Goal: Complete application form

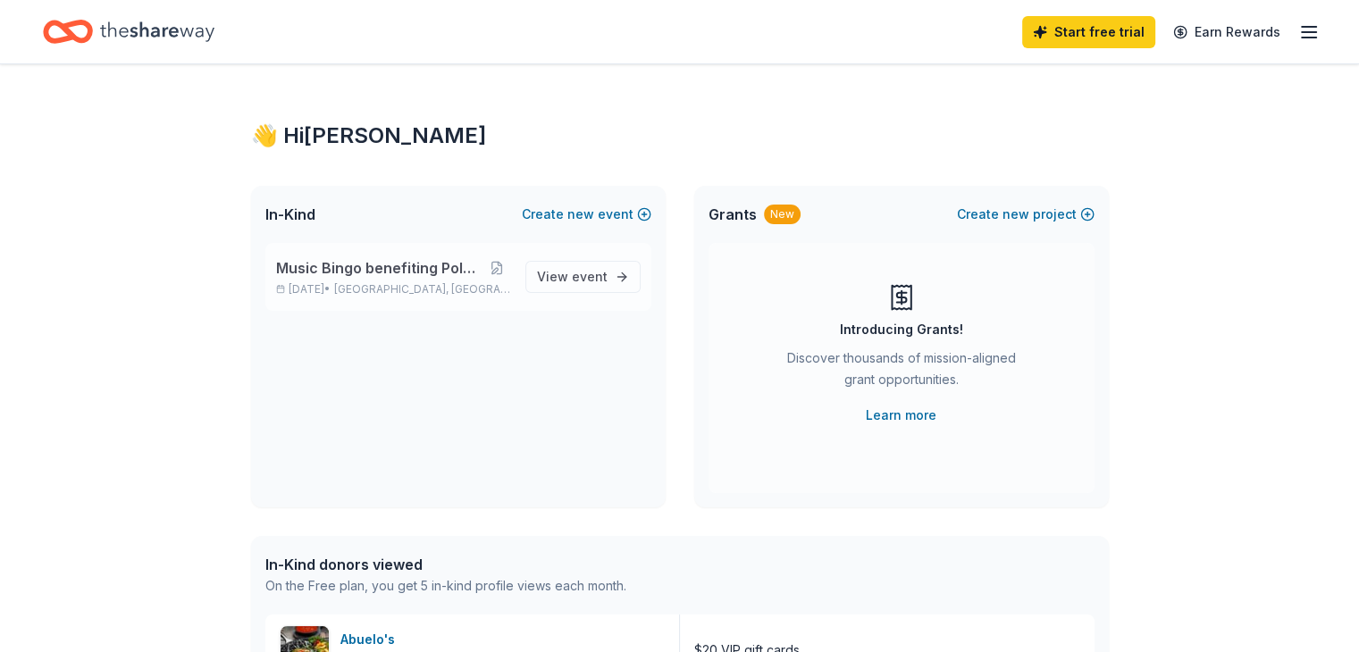
click at [393, 279] on span "Music Bingo benefiting Polar Rescue" at bounding box center [379, 267] width 206 height 21
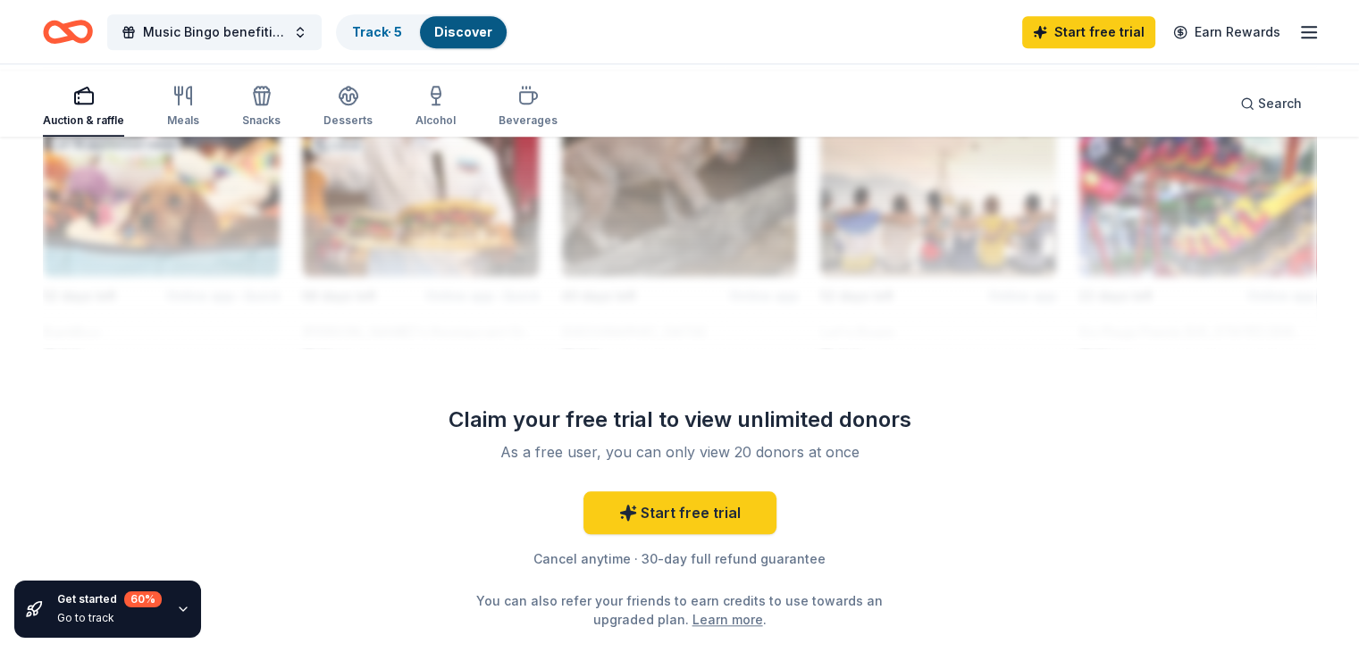
scroll to position [1622, 0]
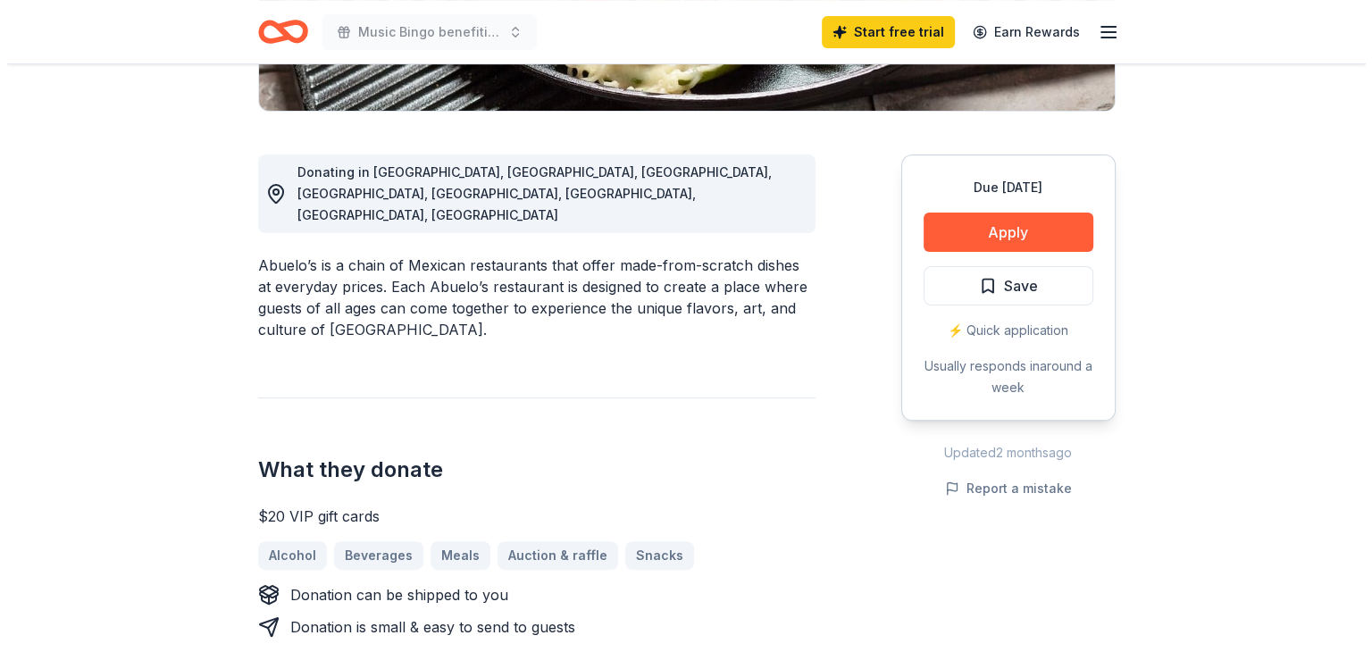
scroll to position [434, 0]
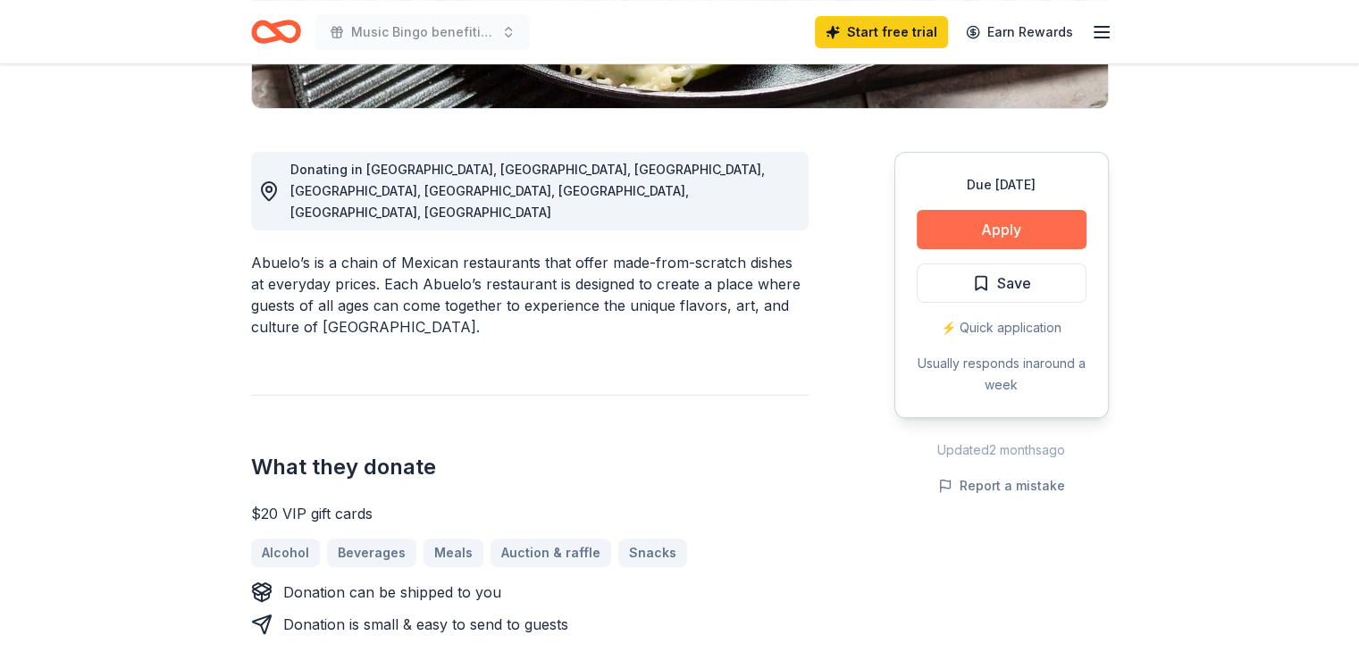
click at [961, 249] on button "Apply" at bounding box center [1001, 229] width 170 height 39
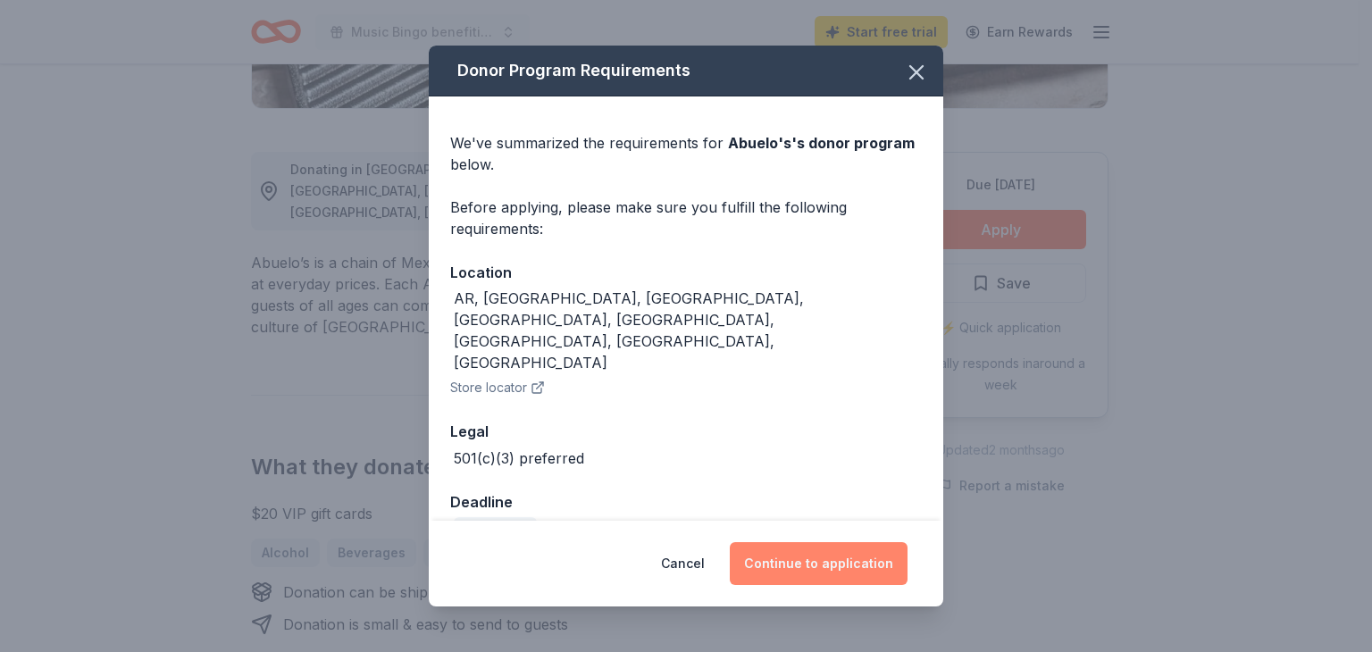
click at [827, 555] on button "Continue to application" at bounding box center [819, 563] width 178 height 43
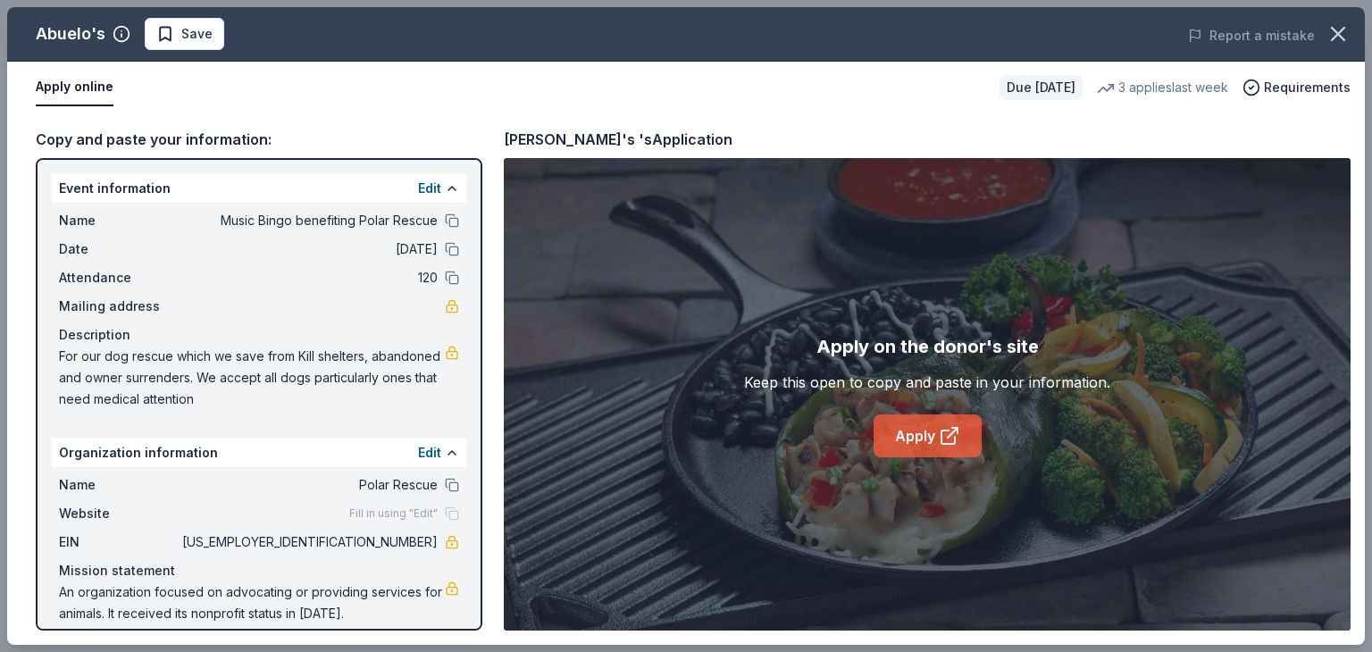
click at [928, 455] on link "Apply" at bounding box center [928, 435] width 108 height 43
